Goal: Information Seeking & Learning: Learn about a topic

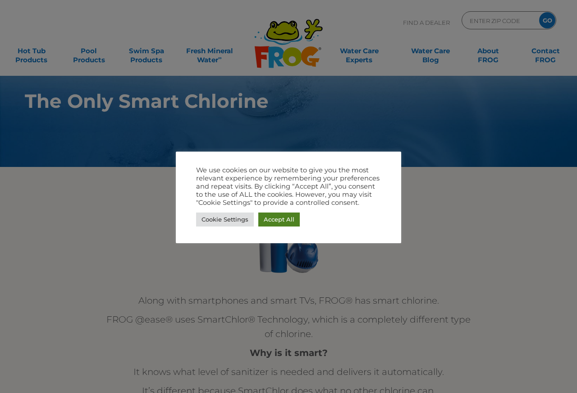
click at [268, 221] on link "Accept All" at bounding box center [278, 219] width 41 height 14
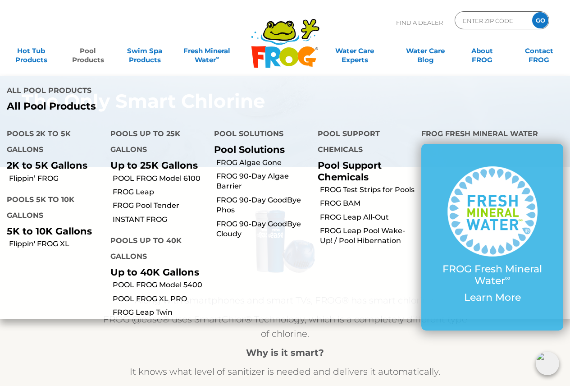
click at [87, 57] on link "Pool Products" at bounding box center [88, 51] width 44 height 18
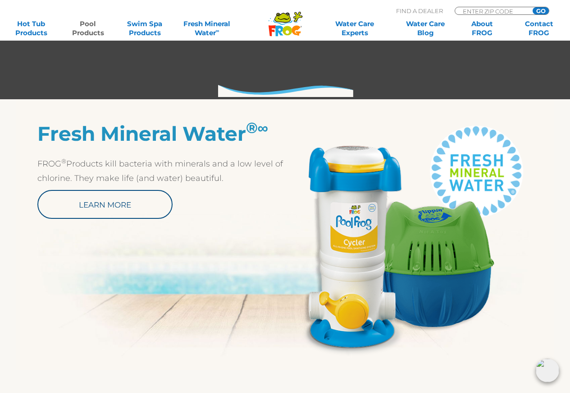
scroll to position [406, 0]
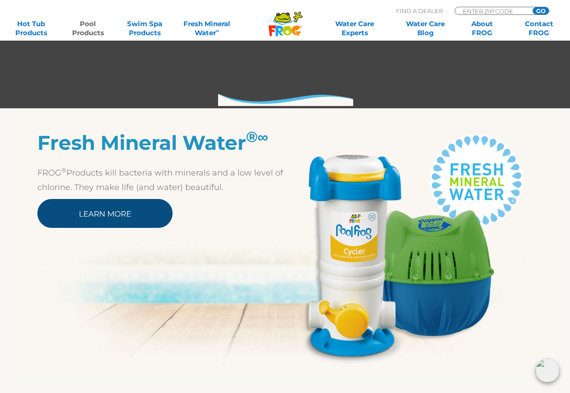
click at [140, 215] on link "Learn More" at bounding box center [104, 213] width 135 height 29
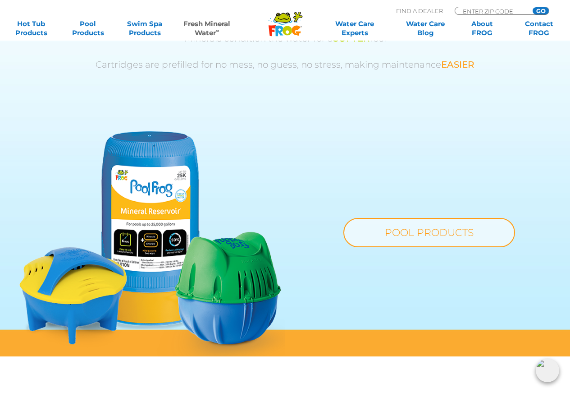
scroll to position [631, 0]
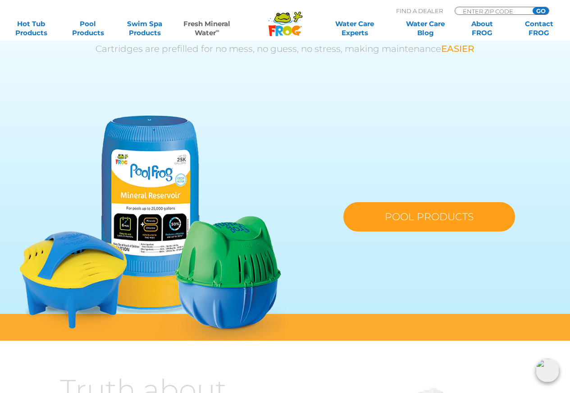
click at [432, 219] on link "POOL PRODUCTS" at bounding box center [430, 216] width 172 height 29
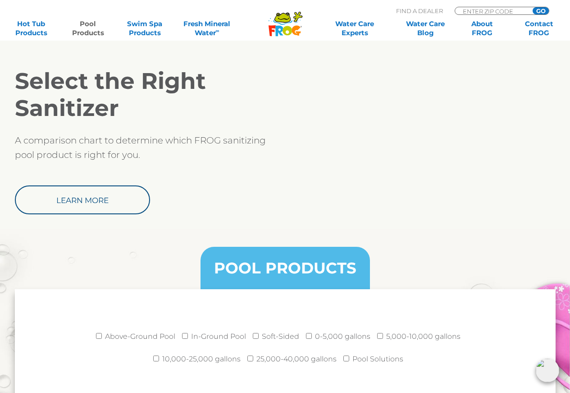
scroll to position [992, 0]
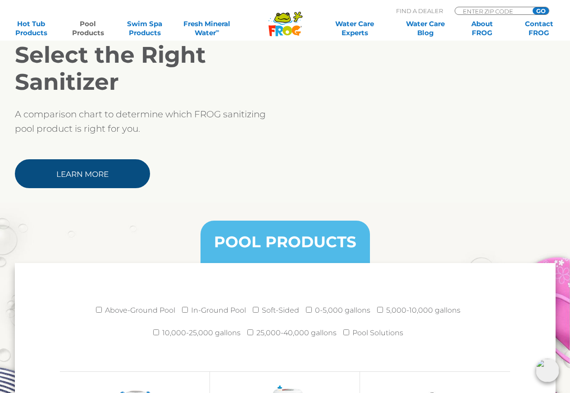
click at [92, 173] on link "Learn More" at bounding box center [82, 173] width 135 height 29
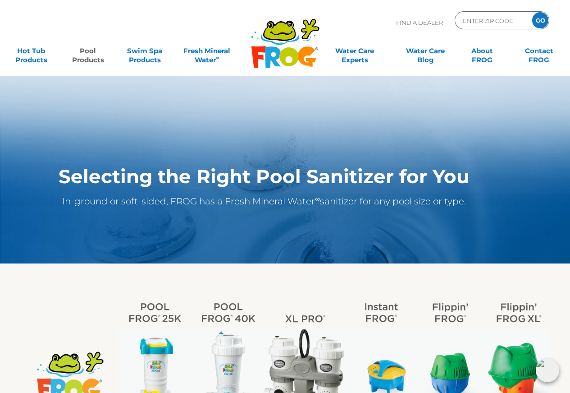
click at [85, 55] on link "Pool Products" at bounding box center [88, 51] width 44 height 18
